Goal: Transaction & Acquisition: Purchase product/service

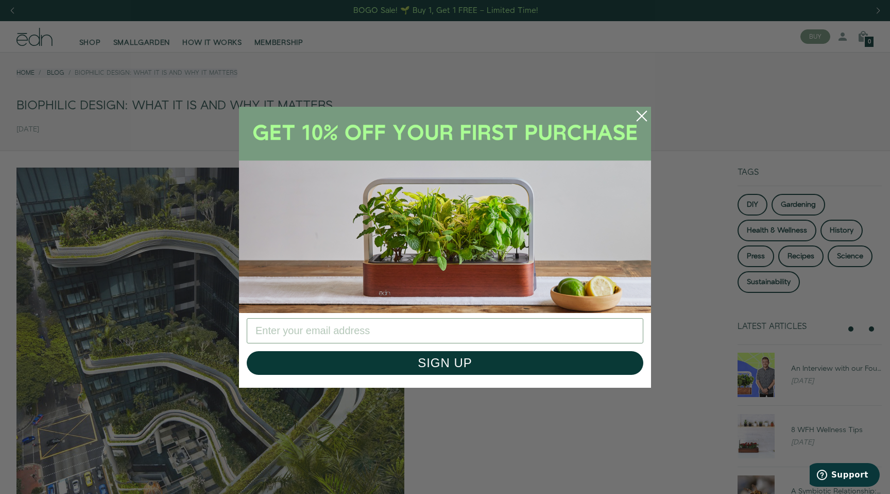
click at [640, 112] on circle "Close dialog" at bounding box center [642, 116] width 23 height 23
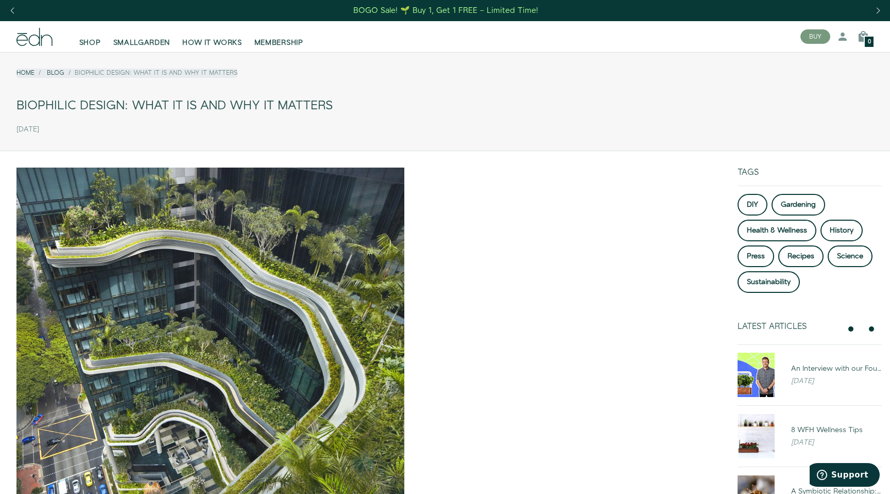
drag, startPoint x: 538, startPoint y: 142, endPoint x: 548, endPoint y: 78, distance: 64.6
click at [548, 78] on div "Home Blog Biophilic Design: What it is and why it matters Biophilic Design: Wha…" at bounding box center [445, 101] width 890 height 99
click at [548, 76] on div "Home Blog Biophilic Design: What it is and why it matters" at bounding box center [444, 76] width 857 height 33
click at [544, 82] on div "Home Blog Biophilic Design: What it is and why it matters" at bounding box center [444, 76] width 857 height 33
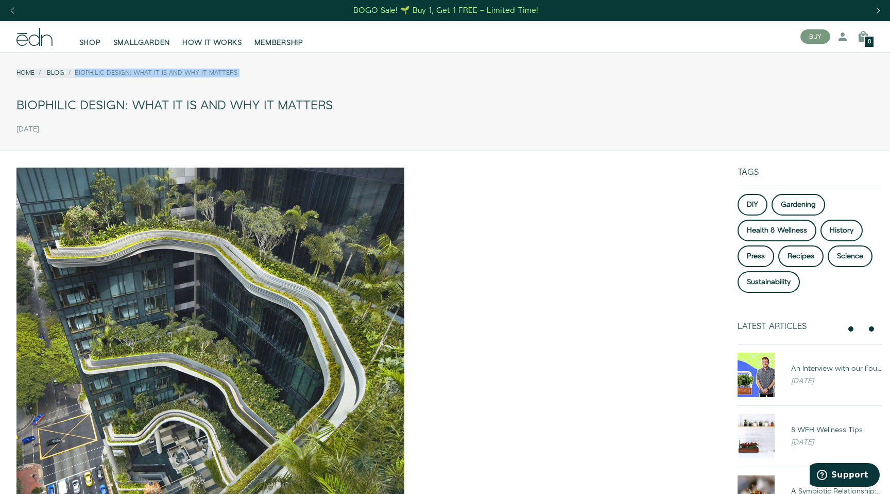
click at [544, 82] on div "Home Blog Biophilic Design: What it is and why it matters" at bounding box center [444, 76] width 857 height 33
click at [547, 94] on div "Biophilic Design: What it is and why it matters" at bounding box center [444, 105] width 857 height 23
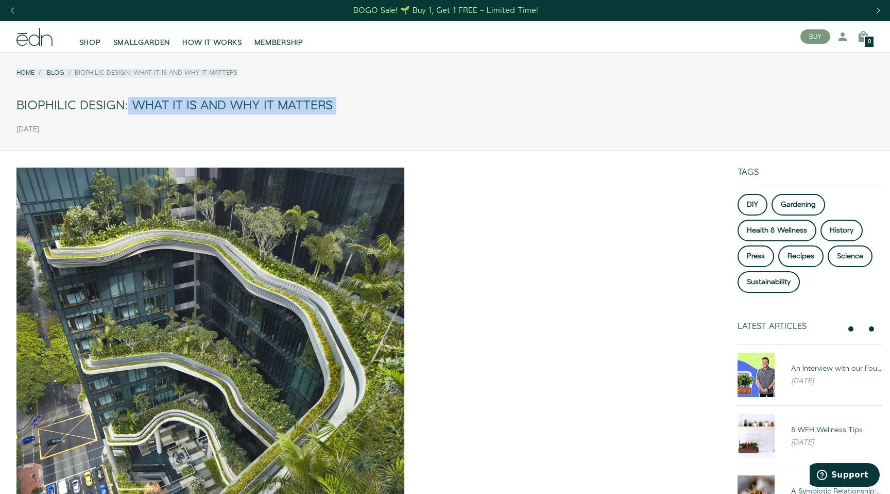
click at [547, 94] on div "Biophilic Design: What it is and why it matters" at bounding box center [444, 105] width 857 height 23
click at [549, 100] on div "Biophilic Design: What it is and why it matters" at bounding box center [444, 105] width 857 height 23
click at [548, 99] on div "Biophilic Design: What it is and why it matters" at bounding box center [444, 105] width 857 height 23
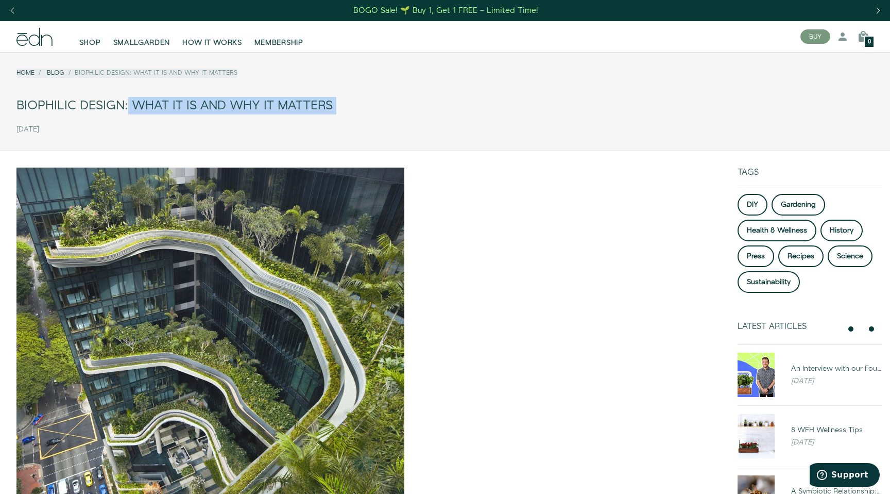
click at [548, 99] on div "Biophilic Design: What it is and why it matters" at bounding box center [444, 105] width 857 height 23
click at [550, 99] on div "Biophilic Design: What it is and why it matters" at bounding box center [444, 105] width 857 height 23
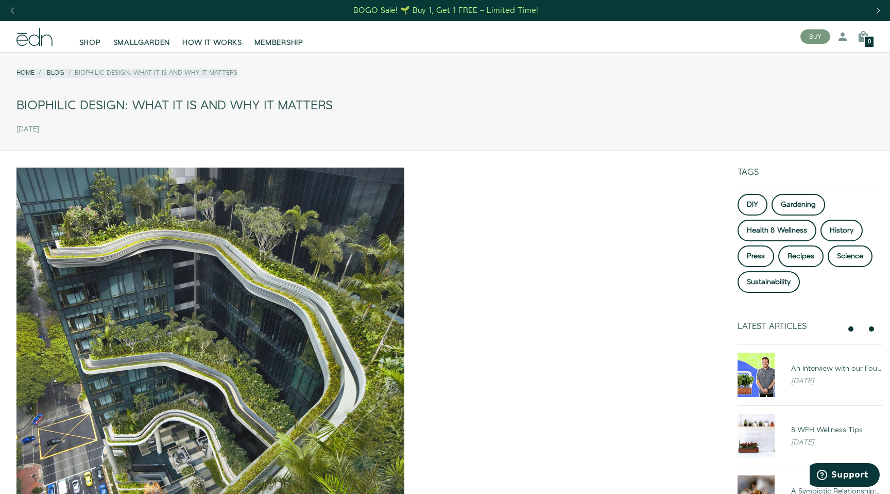
click at [549, 99] on div "Biophilic Design: What it is and why it matters" at bounding box center [444, 105] width 857 height 23
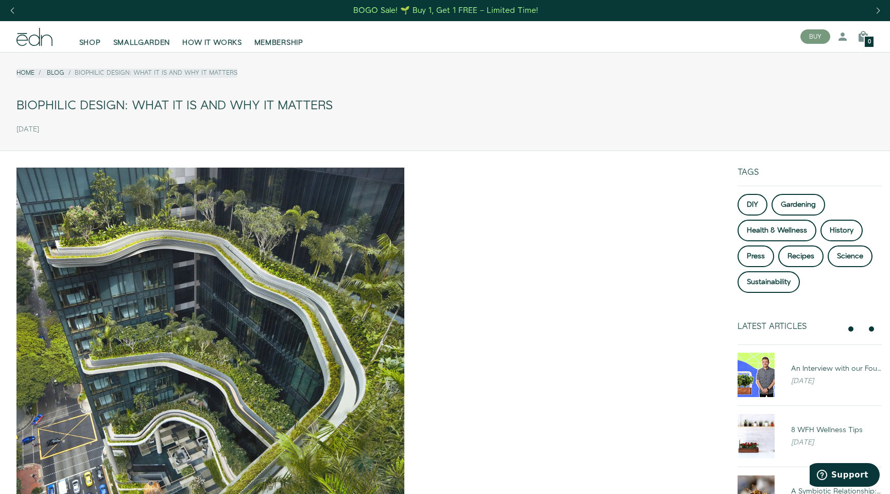
click at [549, 100] on div "Biophilic Design: What it is and why it matters" at bounding box center [444, 105] width 857 height 23
click at [502, 105] on div "Biophilic Design: What it is and why it matters" at bounding box center [444, 105] width 857 height 23
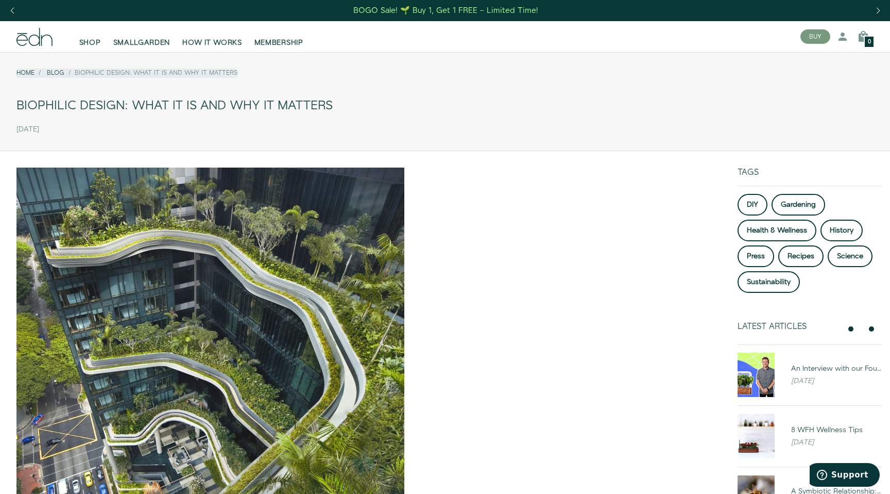
click at [501, 112] on div "Biophilic Design: What it is and why it matters" at bounding box center [444, 105] width 857 height 23
click at [501, 119] on div "Home Blog Biophilic Design: What it is and why it matters Biophilic Design: Wha…" at bounding box center [445, 99] width 890 height 78
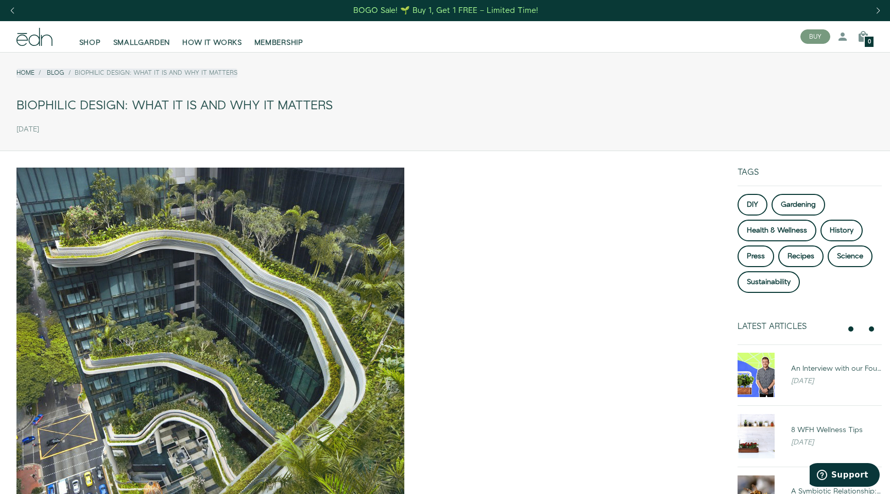
click at [501, 119] on div "Home Blog Biophilic Design: What it is and why it matters Biophilic Design: Wha…" at bounding box center [445, 99] width 890 height 78
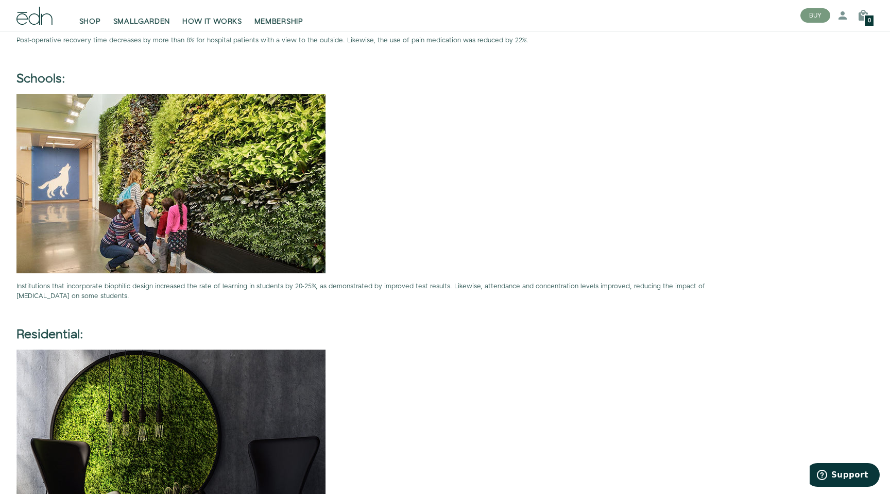
scroll to position [2069, 0]
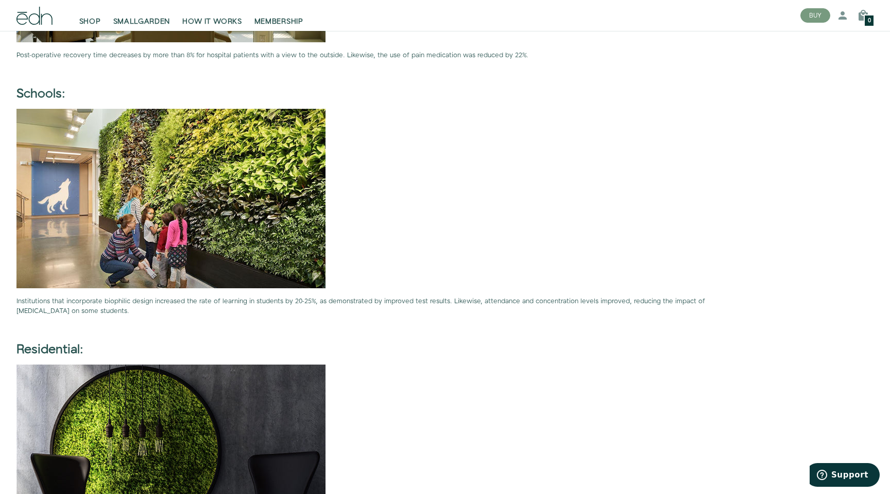
click at [124, 303] on p "Institutions that incorporate biophilic design increased the rate of learning i…" at bounding box center [364, 306] width 697 height 20
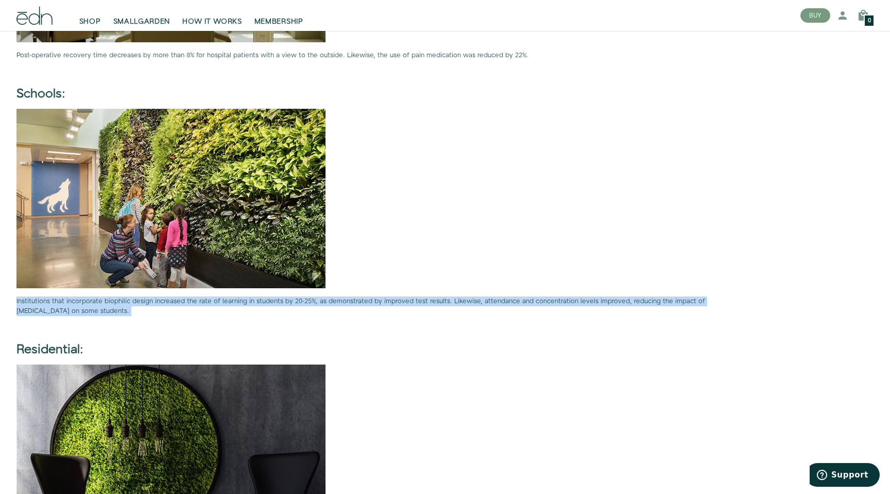
click at [124, 303] on p "Institutions that incorporate biophilic design increased the rate of learning i…" at bounding box center [364, 306] width 697 height 20
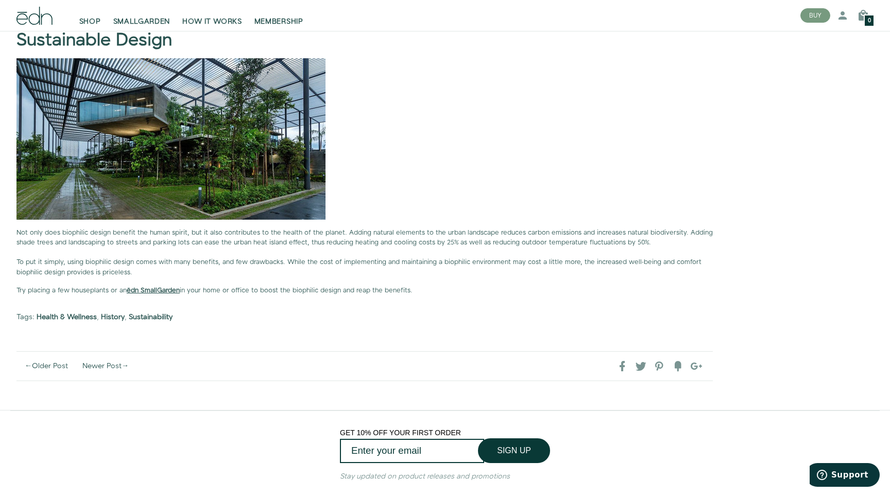
scroll to position [2937, 0]
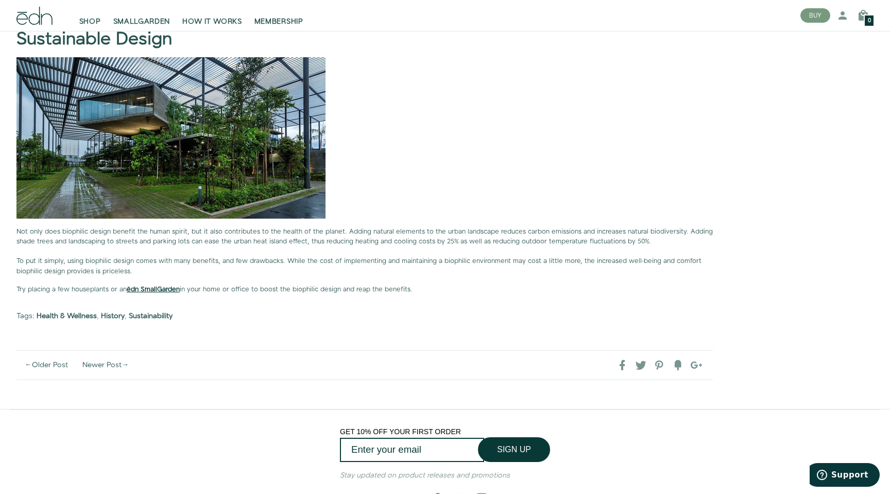
click at [172, 293] on strong "ēdn SmallGarden" at bounding box center [153, 288] width 53 height 9
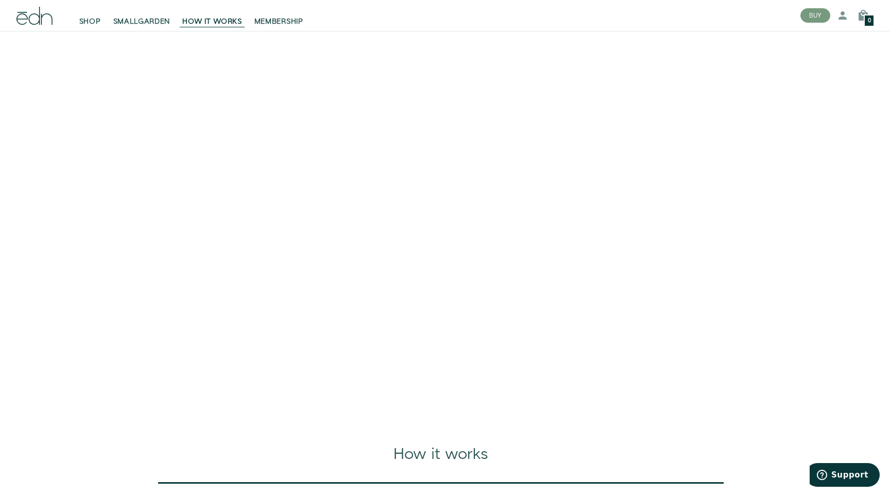
scroll to position [69, 0]
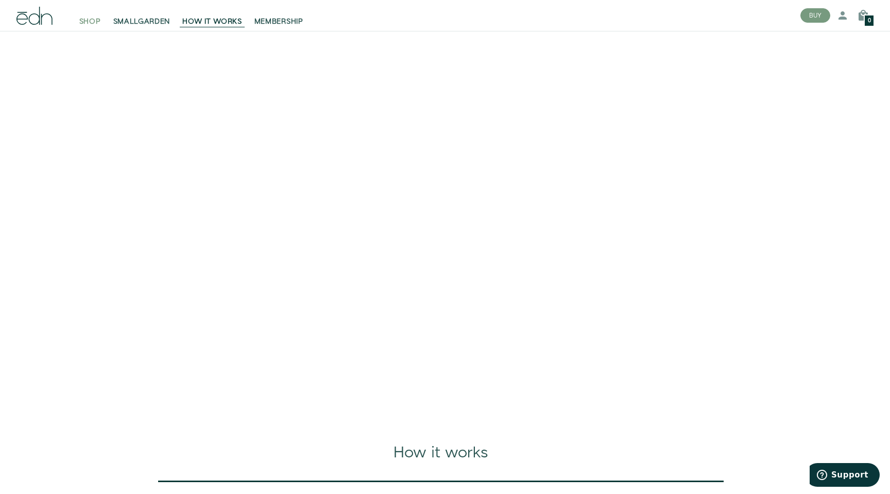
click at [99, 22] on span "SHOP" at bounding box center [90, 21] width 22 height 10
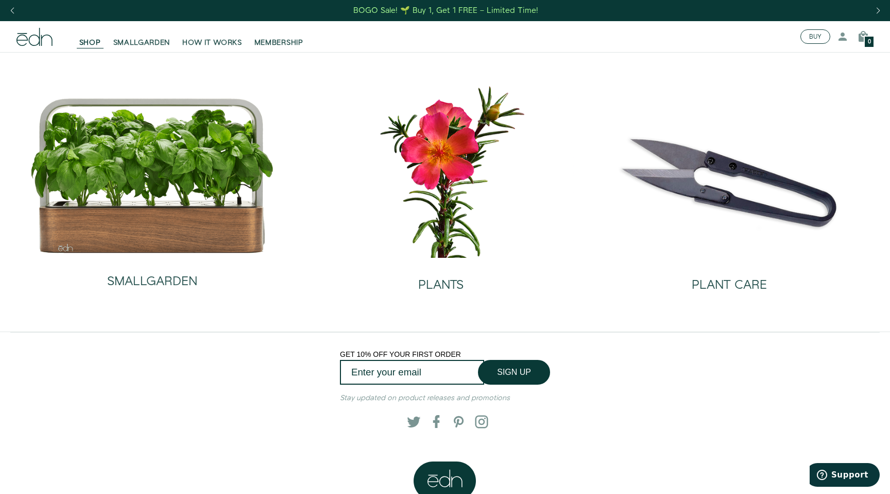
click at [825, 35] on button "BUY" at bounding box center [816, 36] width 30 height 14
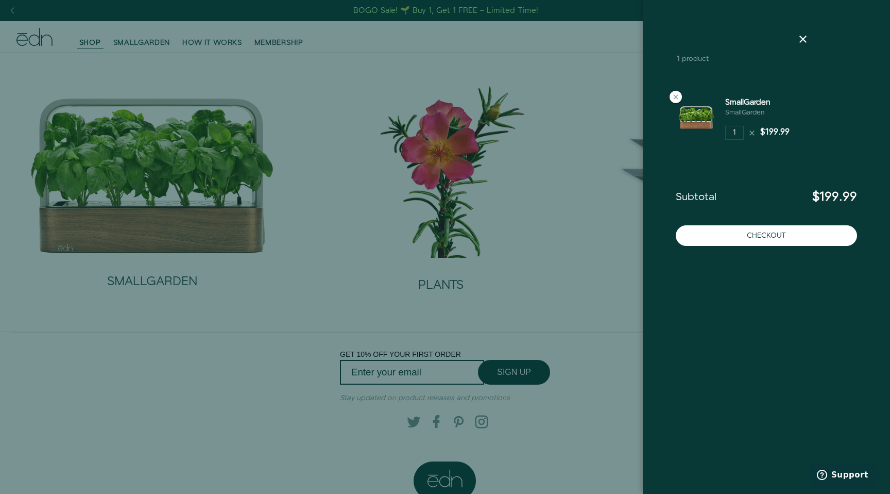
click at [806, 37] on icon at bounding box center [803, 39] width 12 height 12
